Goal: Find specific page/section

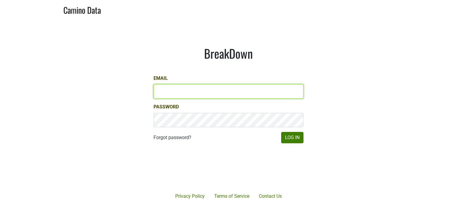
click at [161, 88] on input "Email" at bounding box center [228, 91] width 150 height 14
type input "jhusafa61@gmail.com"
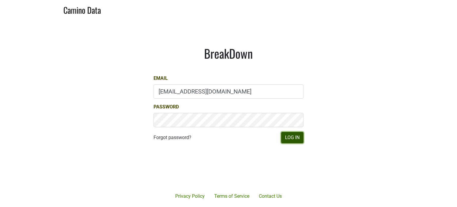
click at [290, 135] on button "Log In" at bounding box center [292, 137] width 22 height 11
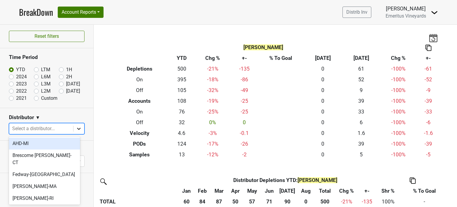
click at [76, 129] on icon at bounding box center [79, 128] width 6 height 6
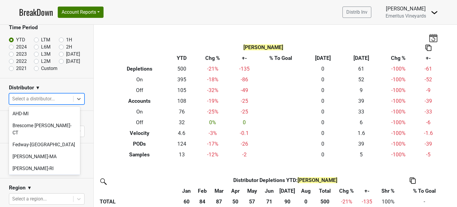
scroll to position [59, 0]
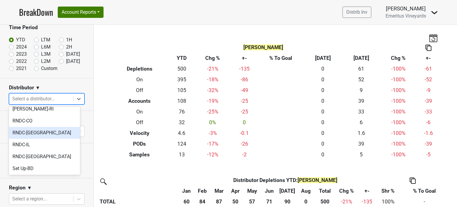
click at [35, 128] on div "RNDC-[GEOGRAPHIC_DATA]" at bounding box center [44, 133] width 71 height 12
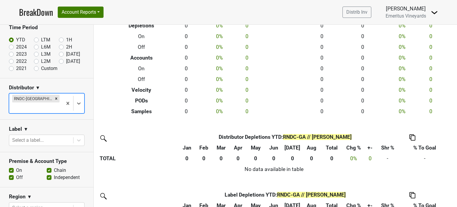
scroll to position [0, 0]
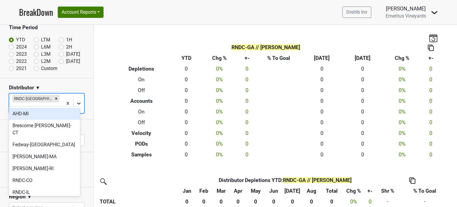
click at [76, 100] on icon at bounding box center [79, 103] width 6 height 6
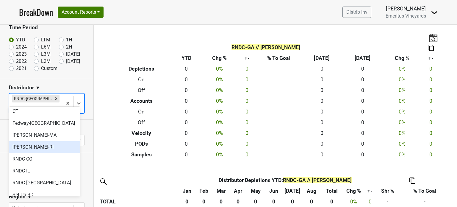
scroll to position [59, 0]
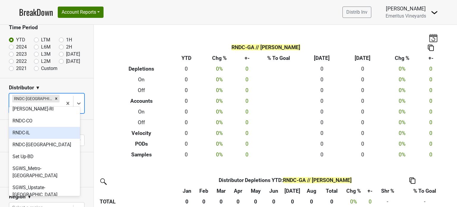
click at [36, 128] on div "RNDC-IL" at bounding box center [44, 133] width 71 height 12
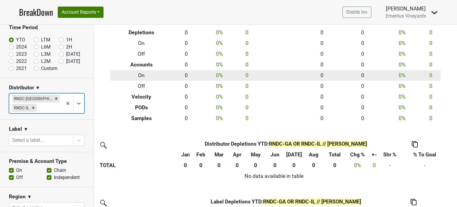
scroll to position [73, 0]
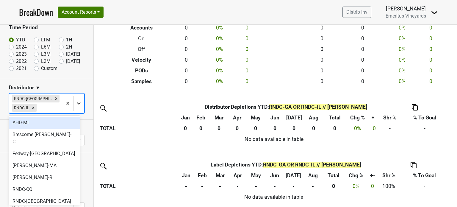
click at [76, 103] on icon at bounding box center [79, 103] width 6 height 6
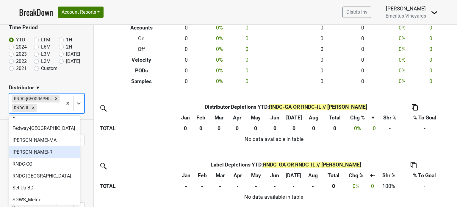
scroll to position [59, 0]
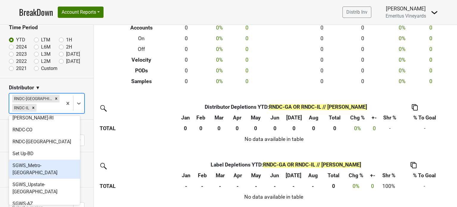
click at [46, 159] on div "SGWS_Metro-[GEOGRAPHIC_DATA]" at bounding box center [44, 168] width 71 height 19
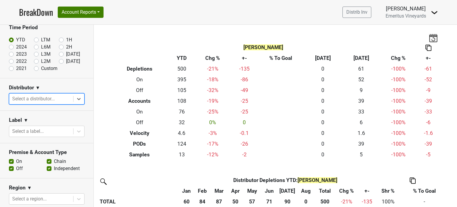
scroll to position [127, 0]
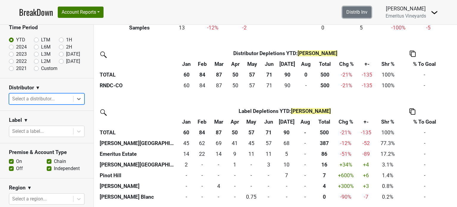
click at [351, 13] on link "Distrib Inv" at bounding box center [356, 12] width 29 height 11
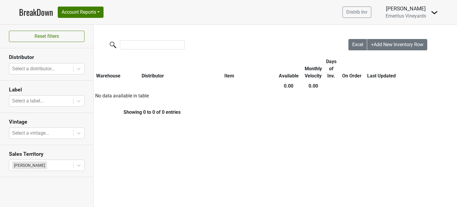
click at [435, 15] on img at bounding box center [433, 12] width 7 height 7
click at [426, 23] on link "Control Center" at bounding box center [413, 24] width 47 height 10
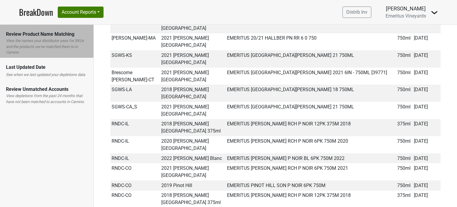
scroll to position [59, 0]
click at [434, 14] on img at bounding box center [433, 12] width 7 height 7
